Goal: Task Accomplishment & Management: Manage account settings

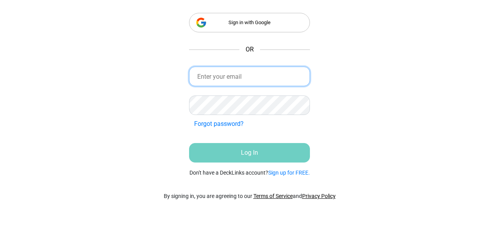
click at [222, 78] on input "email" at bounding box center [249, 77] width 121 height 20
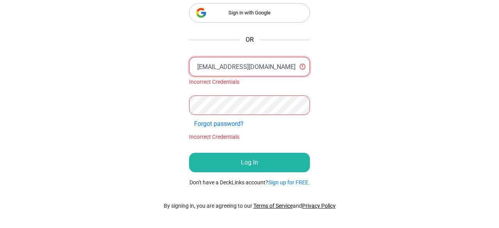
click at [266, 68] on input "[EMAIL_ADDRESS][DOMAIN_NAME]" at bounding box center [249, 67] width 121 height 20
click at [242, 115] on div "Forgot password? Incorrect Credentials" at bounding box center [249, 119] width 121 height 46
click at [158, 93] on div "Sign in with Google OR [EMAIL_ADDRESS][DOMAIN_NAME] Incorrect Credentials Forgo…" at bounding box center [249, 114] width 499 height 228
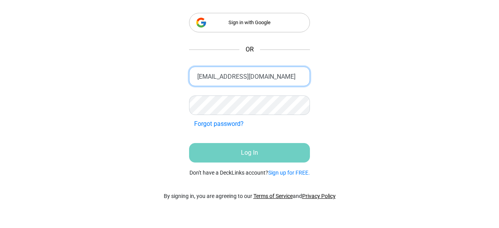
click at [198, 79] on input "[EMAIL_ADDRESS][DOMAIN_NAME]" at bounding box center [249, 77] width 121 height 20
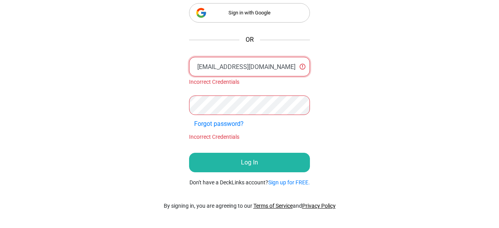
click at [253, 65] on input "[EMAIL_ADDRESS][DOMAIN_NAME]" at bounding box center [249, 67] width 121 height 20
type input "[EMAIL_ADDRESS][DOMAIN_NAME]"
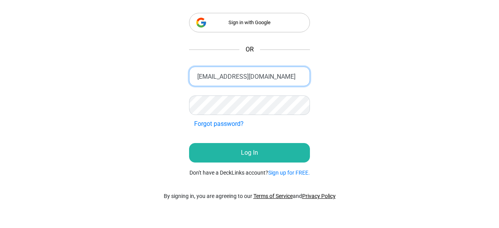
click at [255, 82] on input "[EMAIL_ADDRESS][DOMAIN_NAME]" at bounding box center [249, 77] width 121 height 20
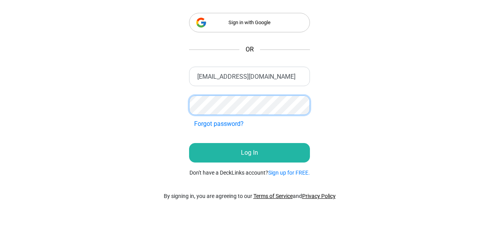
click at [155, 96] on div "Sign in with Google OR [EMAIL_ADDRESS][DOMAIN_NAME] Incorrect Credentials Forgo…" at bounding box center [249, 114] width 499 height 228
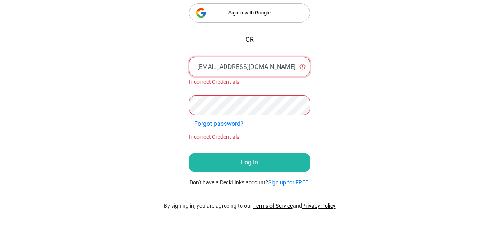
scroll to position [0, 13]
drag, startPoint x: 196, startPoint y: 59, endPoint x: 389, endPoint y: 74, distance: 194.1
click at [389, 74] on div "Sign in with Google OR [EMAIL_ADDRESS][DOMAIN_NAME] Incorrect Credentials Forgo…" at bounding box center [249, 114] width 499 height 228
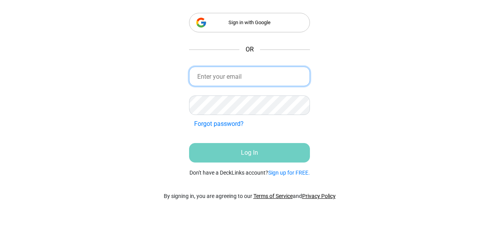
scroll to position [0, 0]
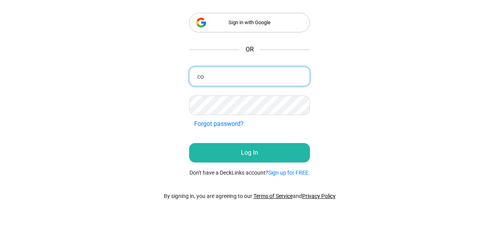
type input "c"
type input "[EMAIL_ADDRESS][DOMAIN_NAME]"
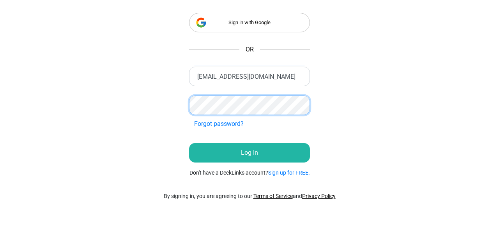
scroll to position [0, 0]
click at [177, 102] on div "Sign in with Google OR [EMAIL_ADDRESS][DOMAIN_NAME] Incorrect Credentials Forgo…" at bounding box center [250, 75] width 160 height 224
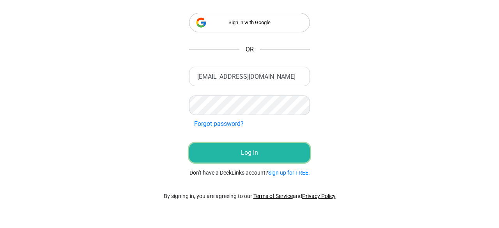
click at [249, 159] on button "Log In" at bounding box center [249, 153] width 121 height 20
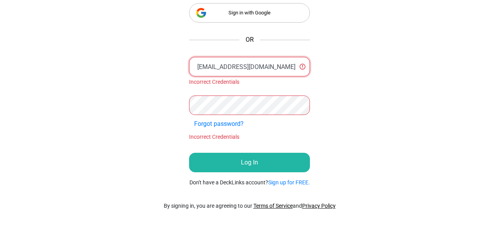
click at [258, 68] on input "[EMAIL_ADDRESS][DOMAIN_NAME]" at bounding box center [249, 67] width 121 height 20
click at [375, 36] on div "Sign in with Google OR [EMAIL_ADDRESS][DOMAIN_NAME] Incorrect Credentials Forgo…" at bounding box center [249, 114] width 499 height 228
click at [286, 73] on input "[EMAIL_ADDRESS][DOMAIN_NAME]" at bounding box center [249, 67] width 121 height 20
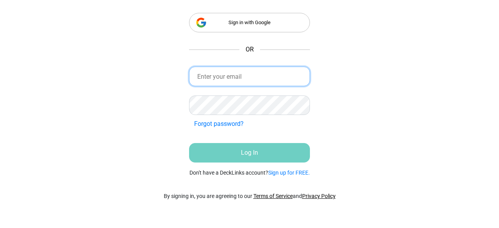
click at [223, 80] on input "email" at bounding box center [249, 77] width 121 height 20
type input "c"
type input "[EMAIL_ADDRESS][DOMAIN_NAME]"
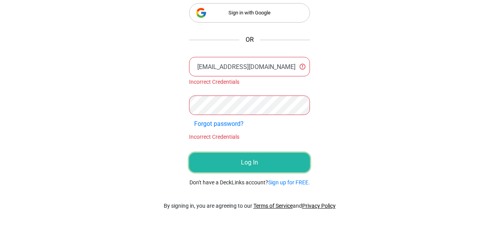
click at [247, 163] on button "Log In" at bounding box center [249, 163] width 121 height 20
